Goal: Information Seeking & Learning: Learn about a topic

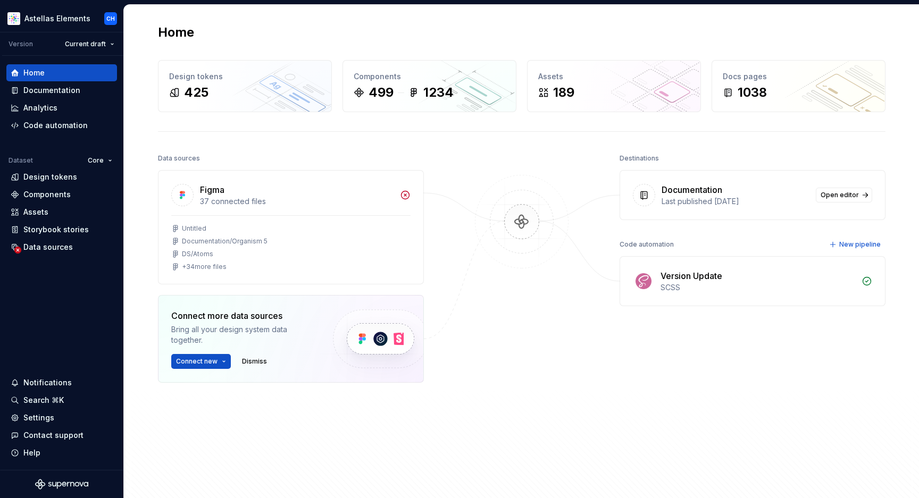
click at [527, 346] on div at bounding box center [521, 300] width 106 height 299
click at [522, 342] on div at bounding box center [521, 300] width 106 height 299
click at [57, 91] on div "Documentation" at bounding box center [51, 90] width 57 height 11
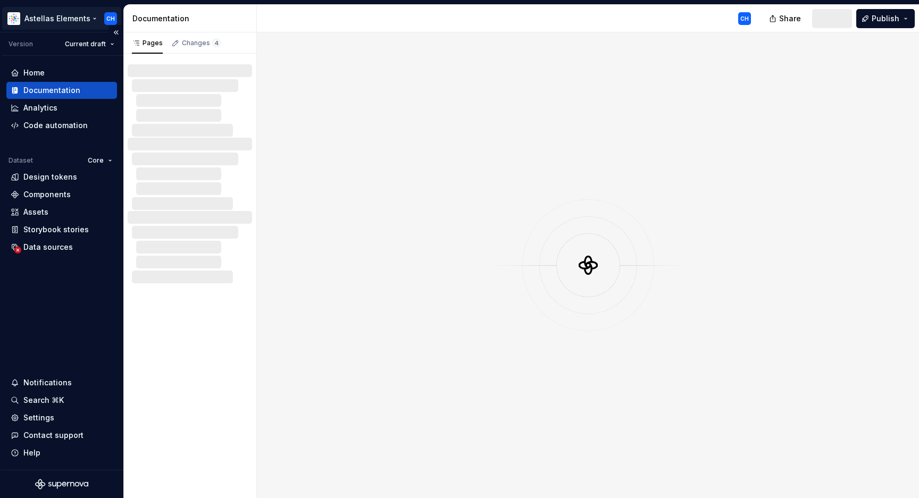
click at [68, 20] on html "Astellas Elements CH Version Current draft Home Documentation Analytics Code au…" at bounding box center [459, 249] width 919 height 498
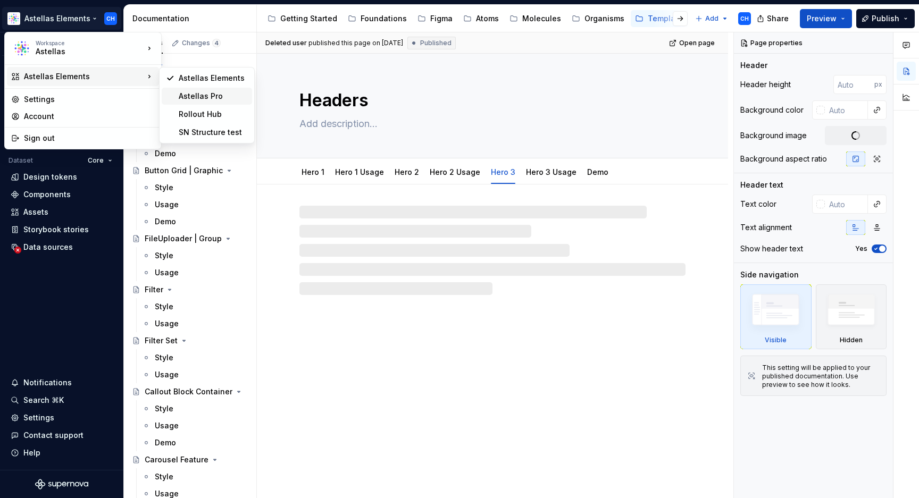
click at [222, 99] on div "Astellas Pro" at bounding box center [213, 96] width 69 height 11
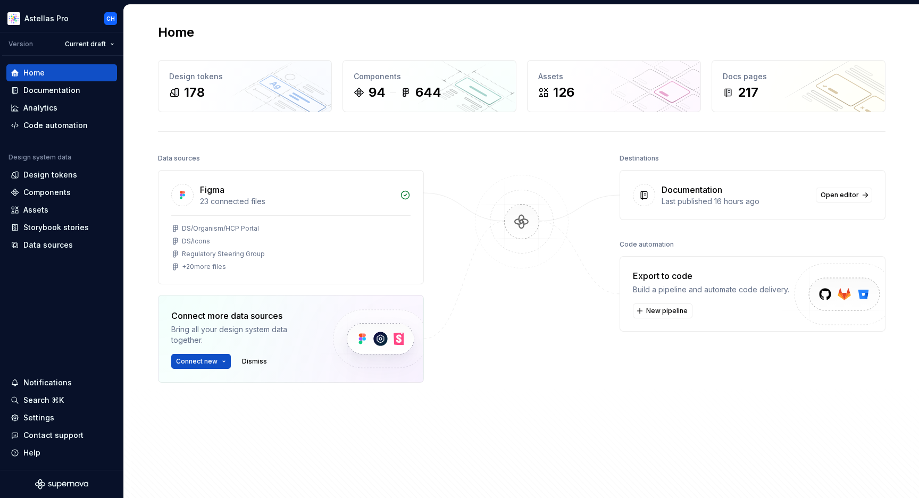
click at [146, 128] on div "Home Design tokens 178 Components 94 644 Assets 126 Docs pages 217 Data sources…" at bounding box center [522, 258] width 766 height 507
click at [149, 131] on div "Home Design tokens 178 Components 94 644 Assets 126 Docs pages 217 Data sources…" at bounding box center [522, 258] width 766 height 507
click at [148, 131] on div "Home Design tokens 178 Components 94 644 Assets 126 Docs pages 217 Data sources…" at bounding box center [522, 258] width 766 height 507
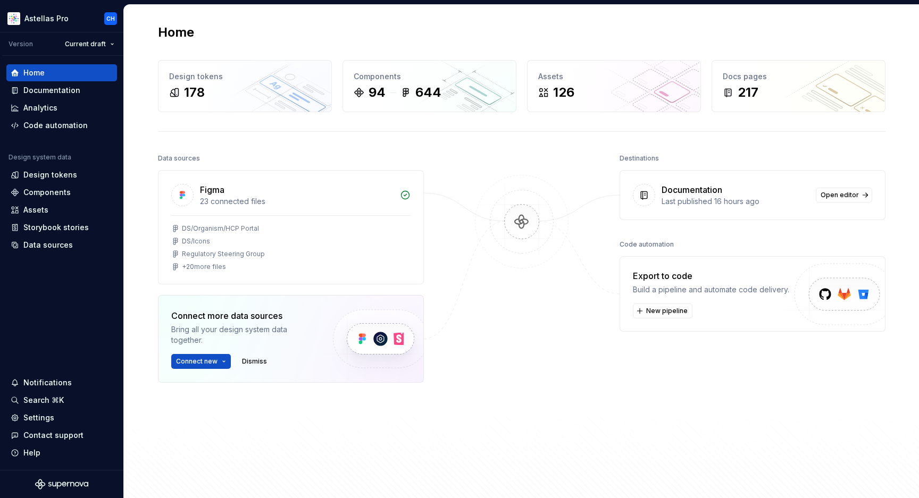
click at [148, 131] on div "Home Design tokens 178 Components 94 644 Assets 126 Docs pages 217 Data sources…" at bounding box center [522, 258] width 766 height 507
click at [47, 93] on div "Documentation" at bounding box center [51, 90] width 57 height 11
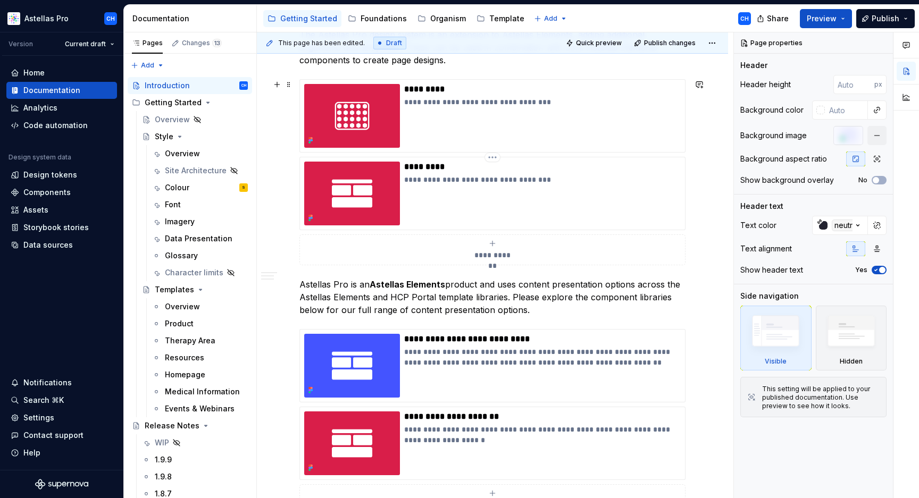
scroll to position [633, 0]
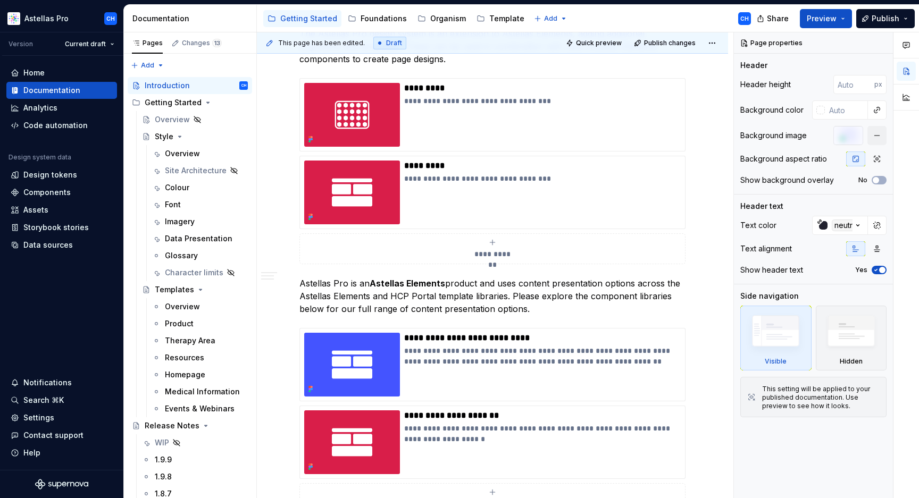
type textarea "*"
